Goal: Check status: Check status

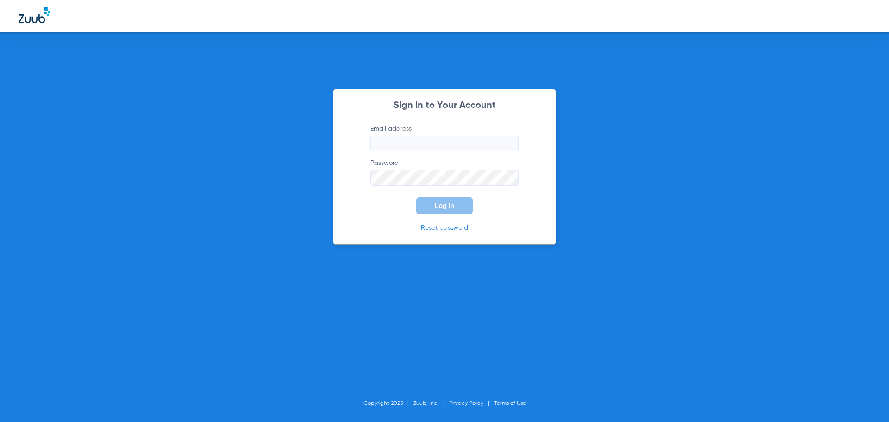
type input "[EMAIL_ADDRESS][DOMAIN_NAME]"
click at [436, 209] on button "Log In" at bounding box center [444, 205] width 56 height 17
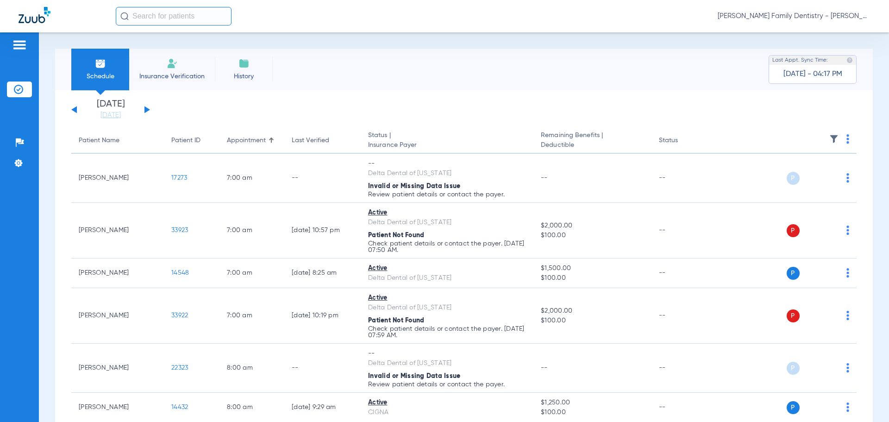
click at [147, 111] on button at bounding box center [147, 109] width 6 height 7
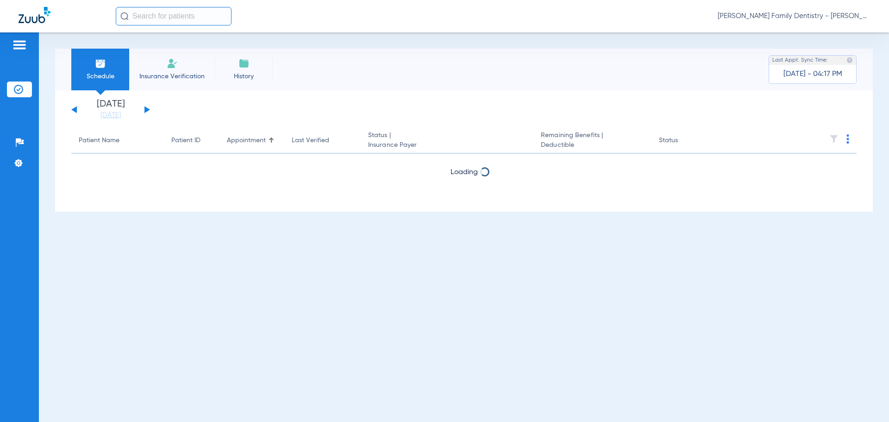
click at [147, 109] on button at bounding box center [147, 109] width 6 height 7
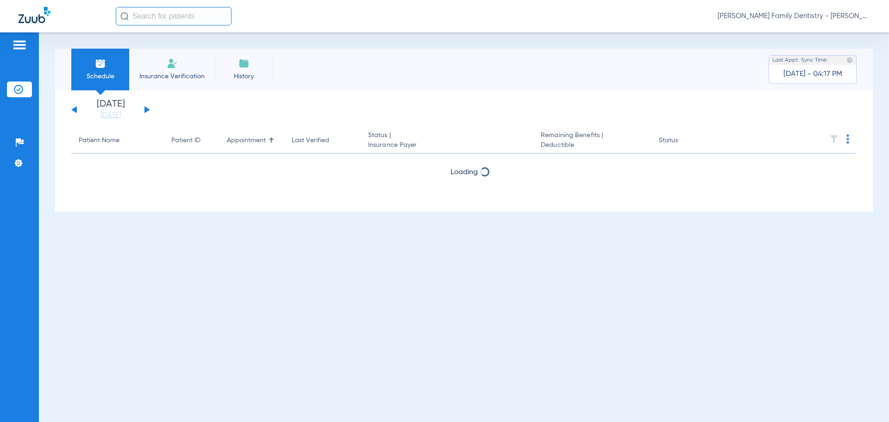
click at [147, 109] on button at bounding box center [147, 109] width 6 height 7
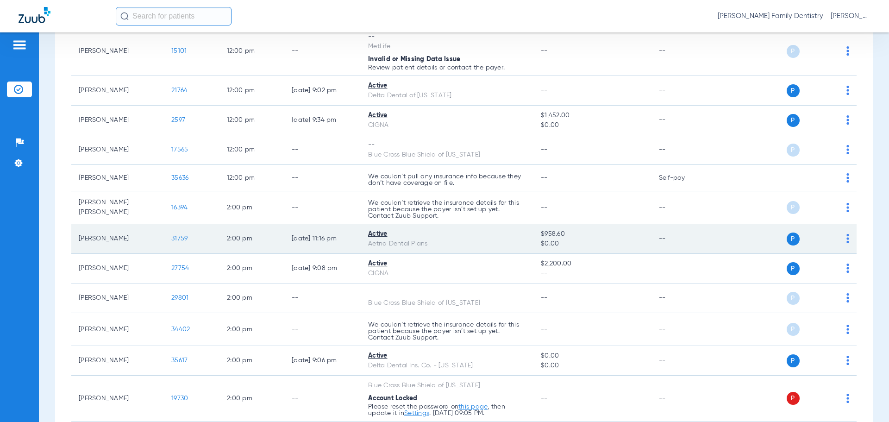
scroll to position [1296, 0]
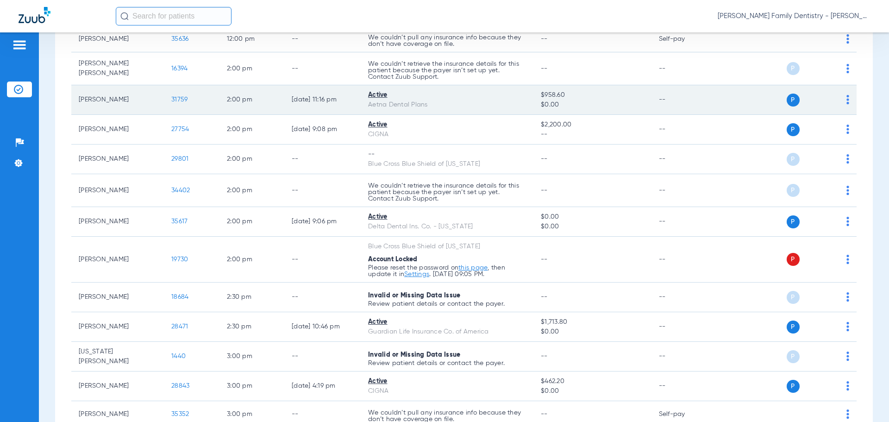
click at [178, 98] on span "31759" at bounding box center [179, 99] width 16 height 6
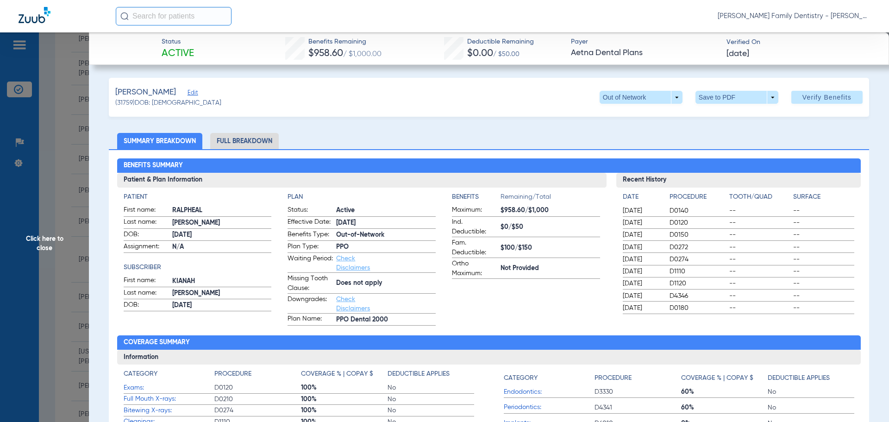
click at [43, 237] on span "Click here to close" at bounding box center [44, 243] width 89 height 422
